Goal: Information Seeking & Learning: Get advice/opinions

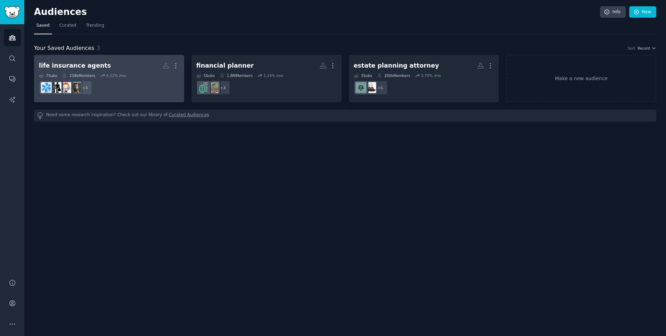
click at [107, 91] on dd "+ 3" at bounding box center [109, 87] width 141 height 19
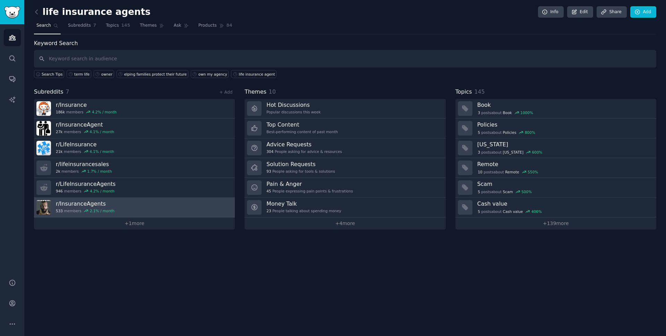
click at [117, 212] on link "r/ InsuranceAgents 533 members 2.1 % / month" at bounding box center [134, 208] width 201 height 20
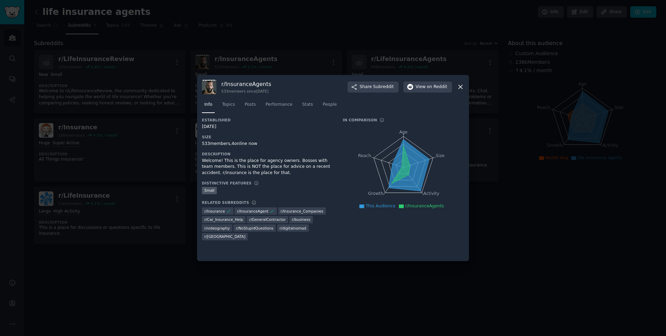
click at [462, 89] on icon at bounding box center [460, 86] width 7 height 7
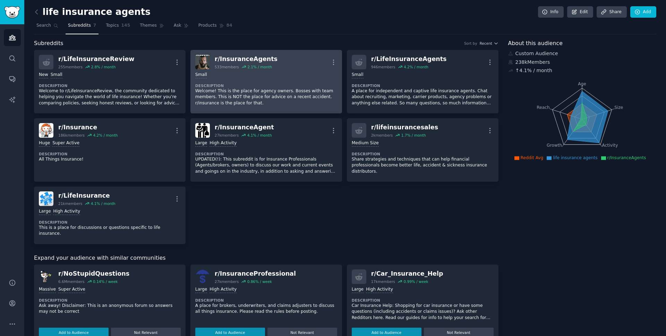
click at [252, 63] on div "r/ InsuranceAgents" at bounding box center [246, 59] width 63 height 9
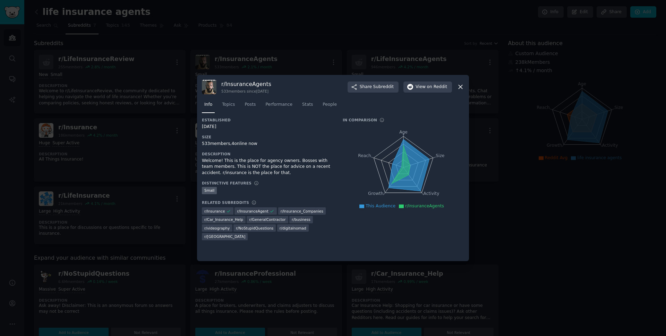
click at [457, 88] on icon at bounding box center [460, 86] width 7 height 7
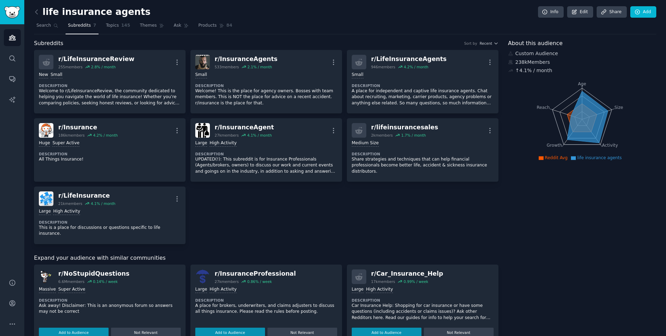
click at [257, 27] on nav "Search Subreddits 7 Topics 145 Themes Ask Products 84" at bounding box center [345, 27] width 623 height 14
click at [51, 31] on link "Search" at bounding box center [47, 27] width 27 height 14
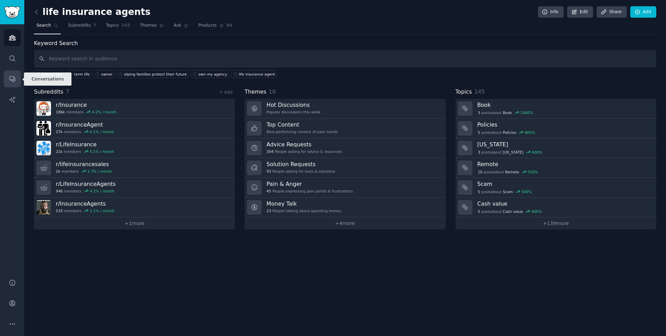
click at [14, 78] on icon "Sidebar" at bounding box center [12, 80] width 6 height 6
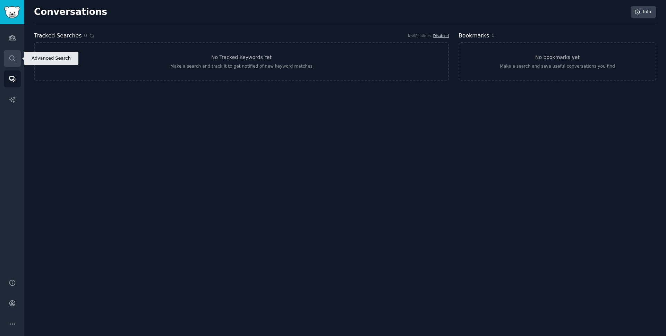
click at [4, 55] on link "Search" at bounding box center [12, 58] width 17 height 17
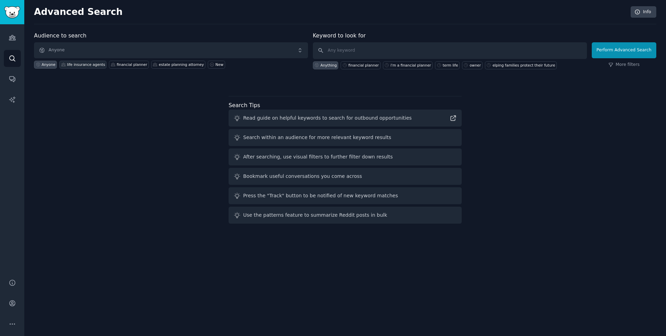
click at [85, 66] on div "life insurance agents" at bounding box center [86, 64] width 38 height 5
click at [623, 49] on button "Perform Advanced Search" at bounding box center [624, 50] width 65 height 16
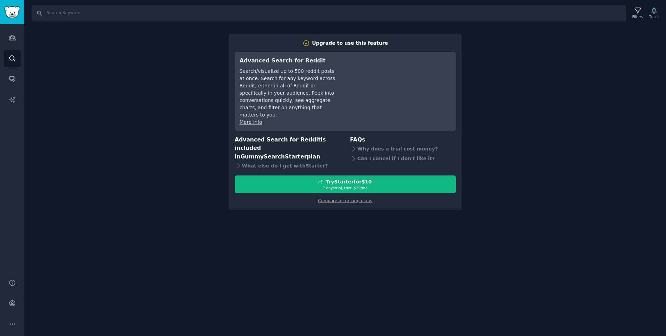
click at [550, 99] on div "Search Filters Track Upgrade to use this feature Advanced Search for Reddit Sea…" at bounding box center [345, 168] width 642 height 336
click at [17, 39] on link "Audiences" at bounding box center [12, 37] width 17 height 17
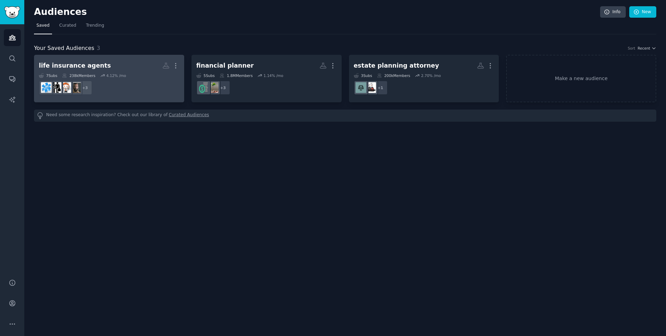
click at [124, 95] on dd "+ 3" at bounding box center [109, 87] width 141 height 19
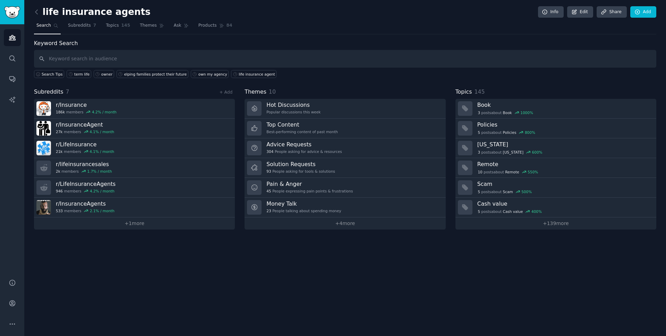
click at [491, 56] on input "text" at bounding box center [345, 59] width 623 height 18
type input "life insurance agents"
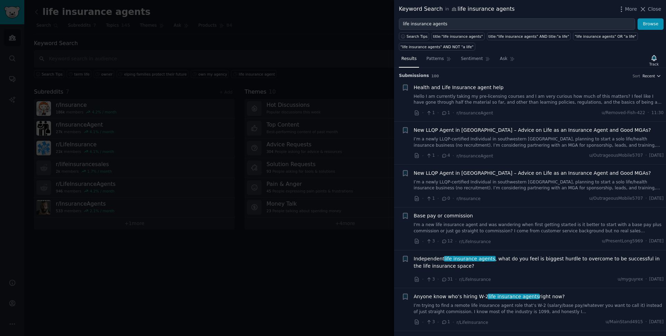
click at [650, 75] on span "Recent" at bounding box center [649, 76] width 12 height 5
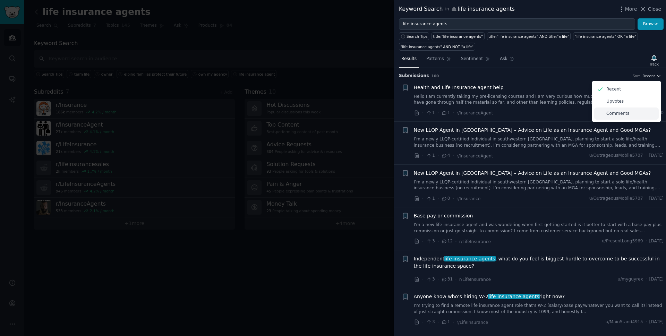
click at [627, 112] on div "Comments" at bounding box center [626, 114] width 65 height 12
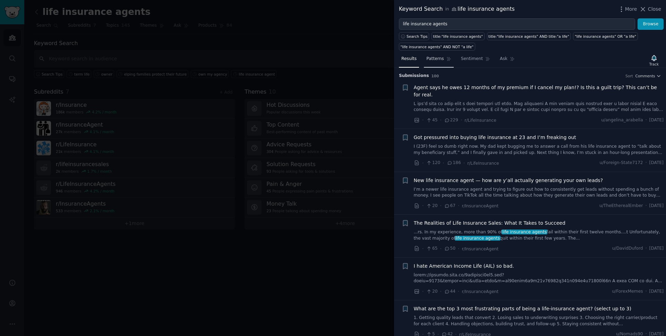
click at [432, 61] on span "Patterns" at bounding box center [434, 59] width 17 height 6
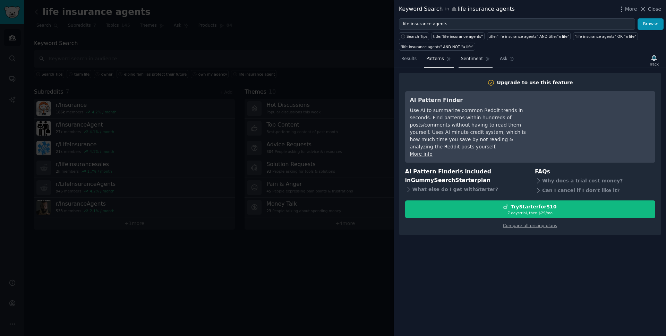
click at [468, 56] on span "Sentiment" at bounding box center [472, 59] width 22 height 6
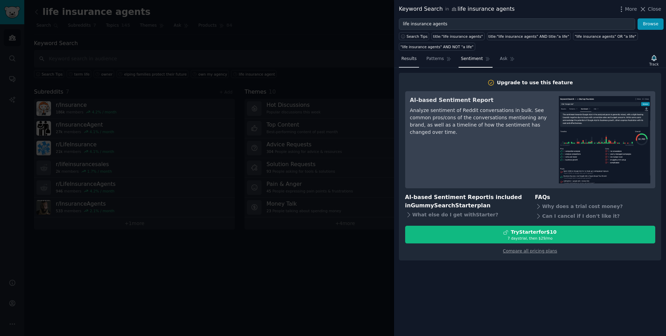
click at [412, 56] on span "Results" at bounding box center [408, 59] width 15 height 6
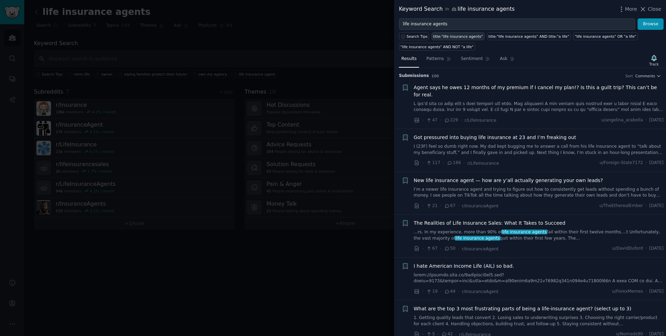
click at [450, 38] on div "title:"life insurance agents"" at bounding box center [458, 36] width 50 height 5
type input "title:"life insurance agents""
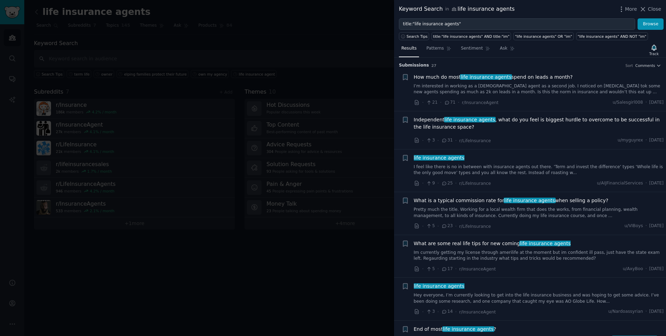
click at [448, 78] on span "How much do most life insurance agents spend on leads a month?" at bounding box center [493, 77] width 159 height 7
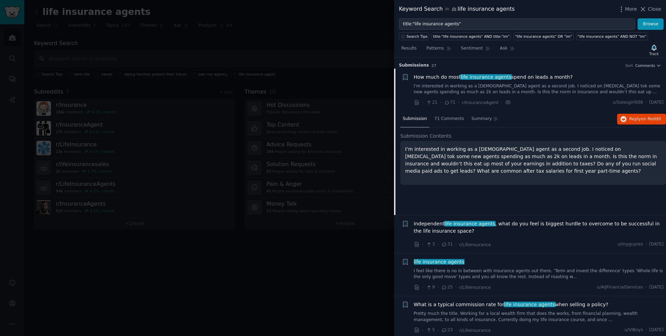
scroll to position [11, 0]
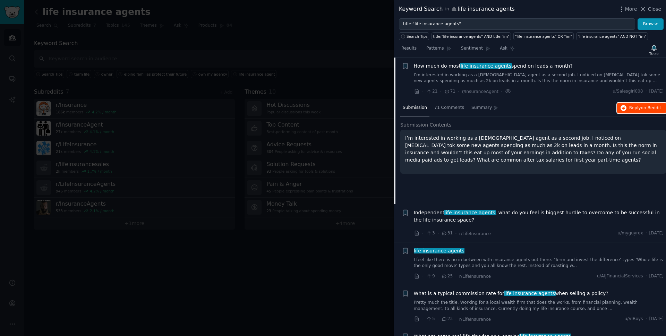
click at [622, 107] on icon "button" at bounding box center [624, 108] width 6 height 6
